Goal: Transaction & Acquisition: Purchase product/service

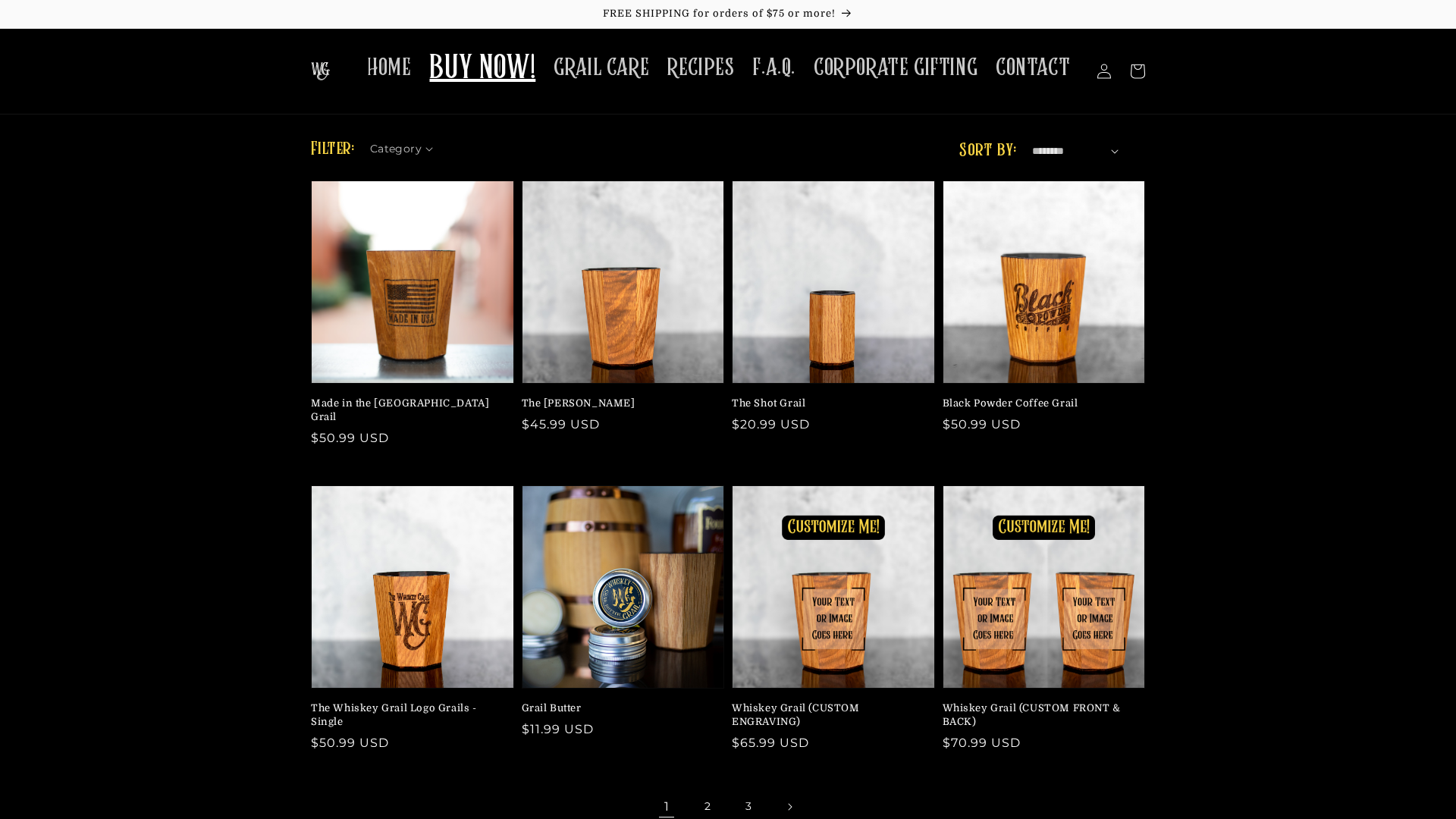
scroll to position [513, 0]
